Goal: Information Seeking & Learning: Learn about a topic

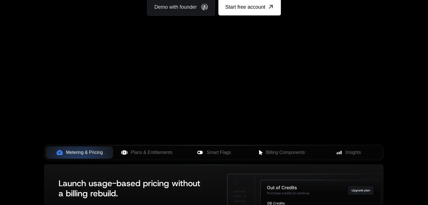
scroll to position [114, 0]
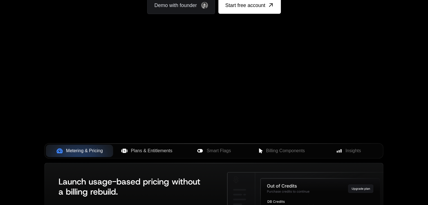
click at [140, 149] on span "Plans & Entitlements" at bounding box center [152, 151] width 42 height 7
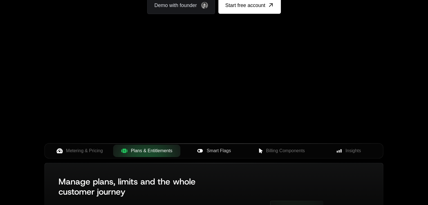
click at [229, 153] on span "Smart Flags" at bounding box center [218, 151] width 24 height 7
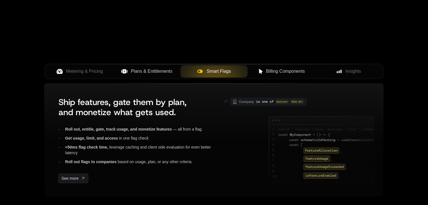
scroll to position [194, 0]
click at [277, 72] on span "Billing Components" at bounding box center [285, 71] width 39 height 7
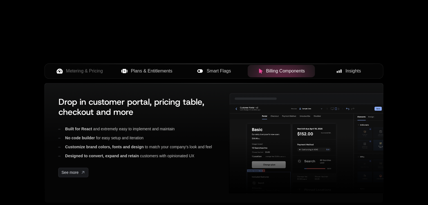
click at [356, 69] on span "Insights" at bounding box center [352, 71] width 15 height 7
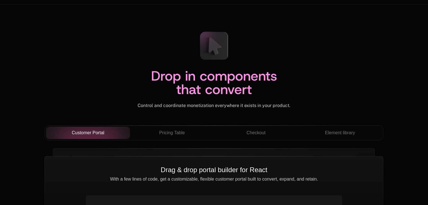
scroll to position [1916, 0]
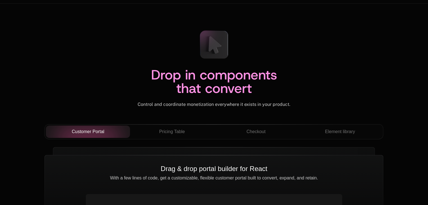
click at [378, 96] on div "Drop in components that convert" at bounding box center [213, 85] width 339 height 34
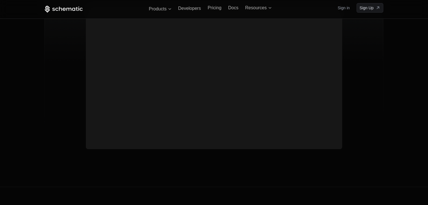
scroll to position [2100, 0]
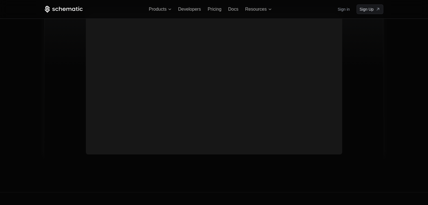
drag, startPoint x: 199, startPoint y: 117, endPoint x: 263, endPoint y: 139, distance: 68.4
click at [263, 139] on video at bounding box center [213, 76] width 251 height 126
click at [282, 129] on video at bounding box center [213, 76] width 251 height 126
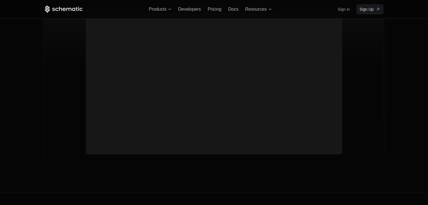
click at [282, 129] on video at bounding box center [213, 76] width 251 height 126
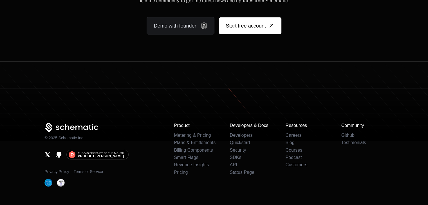
scroll to position [3479, 0]
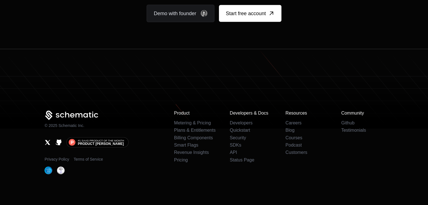
scroll to position [3485, 0]
